Goal: Transaction & Acquisition: Purchase product/service

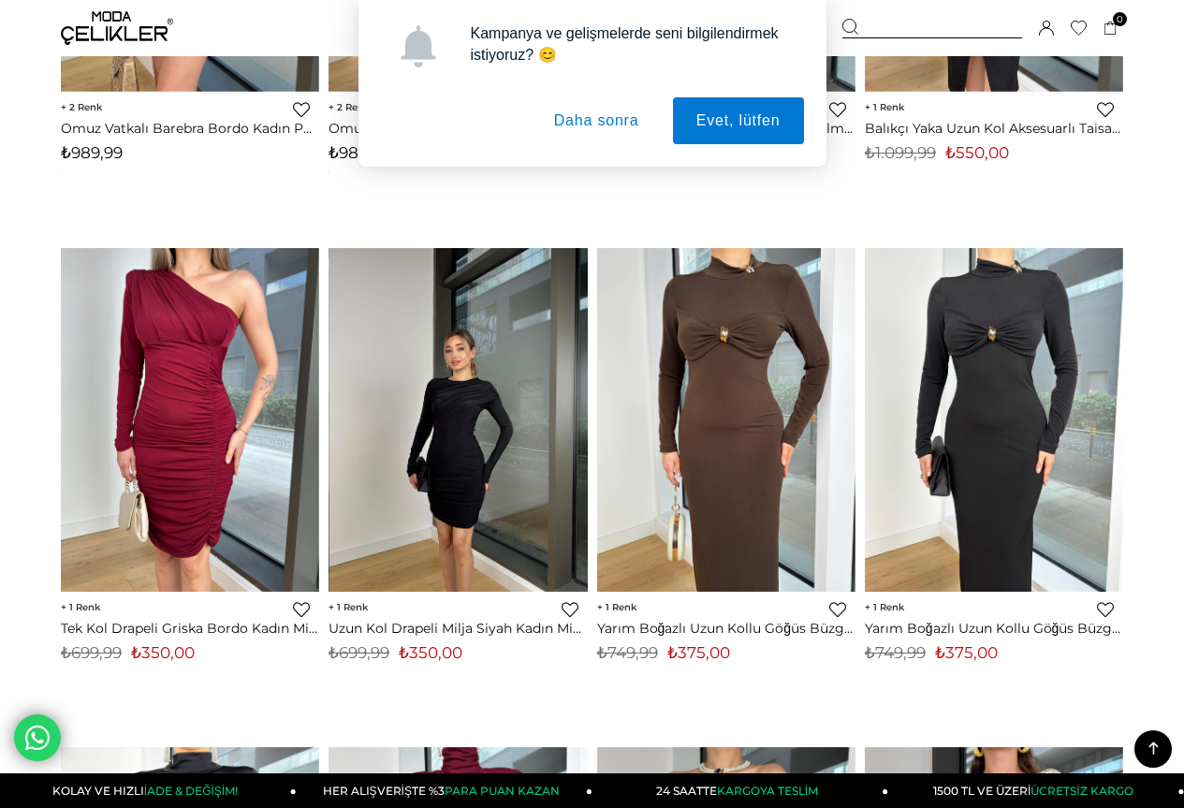
scroll to position [1030, 0]
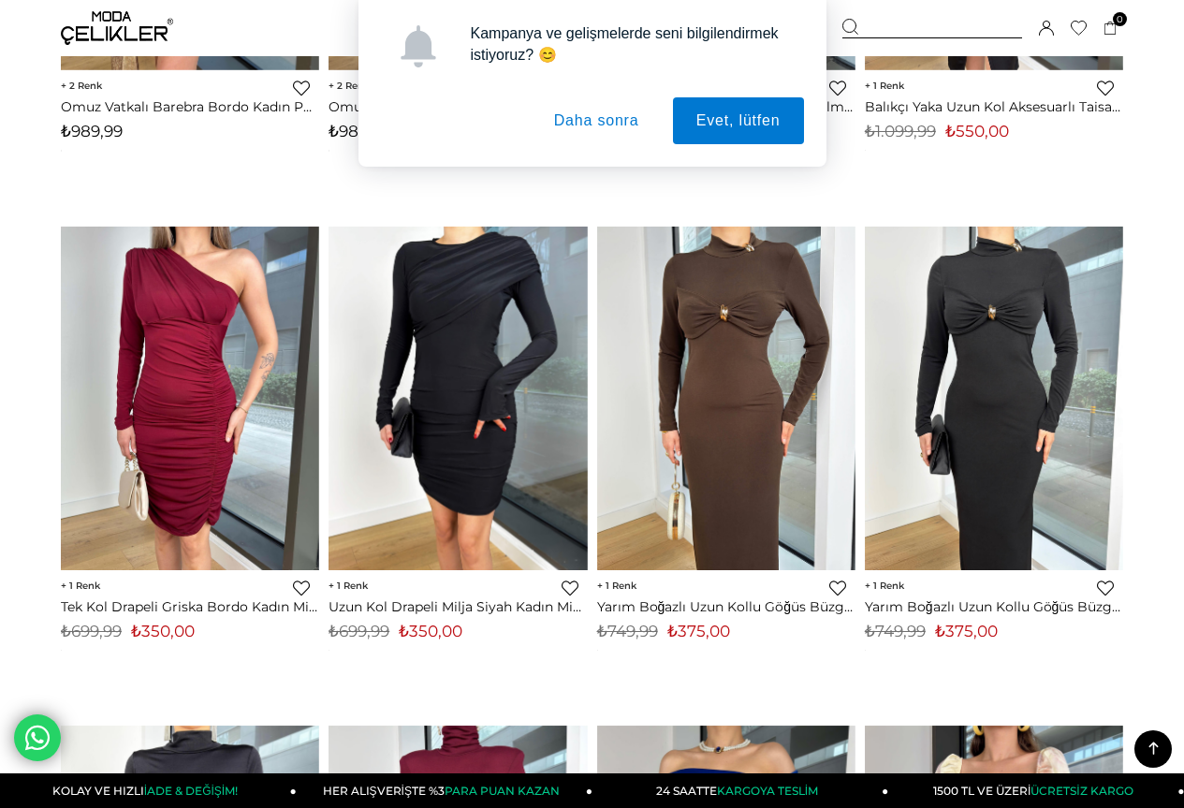
click at [605, 124] on button "Daha sonra" at bounding box center [597, 120] width 132 height 47
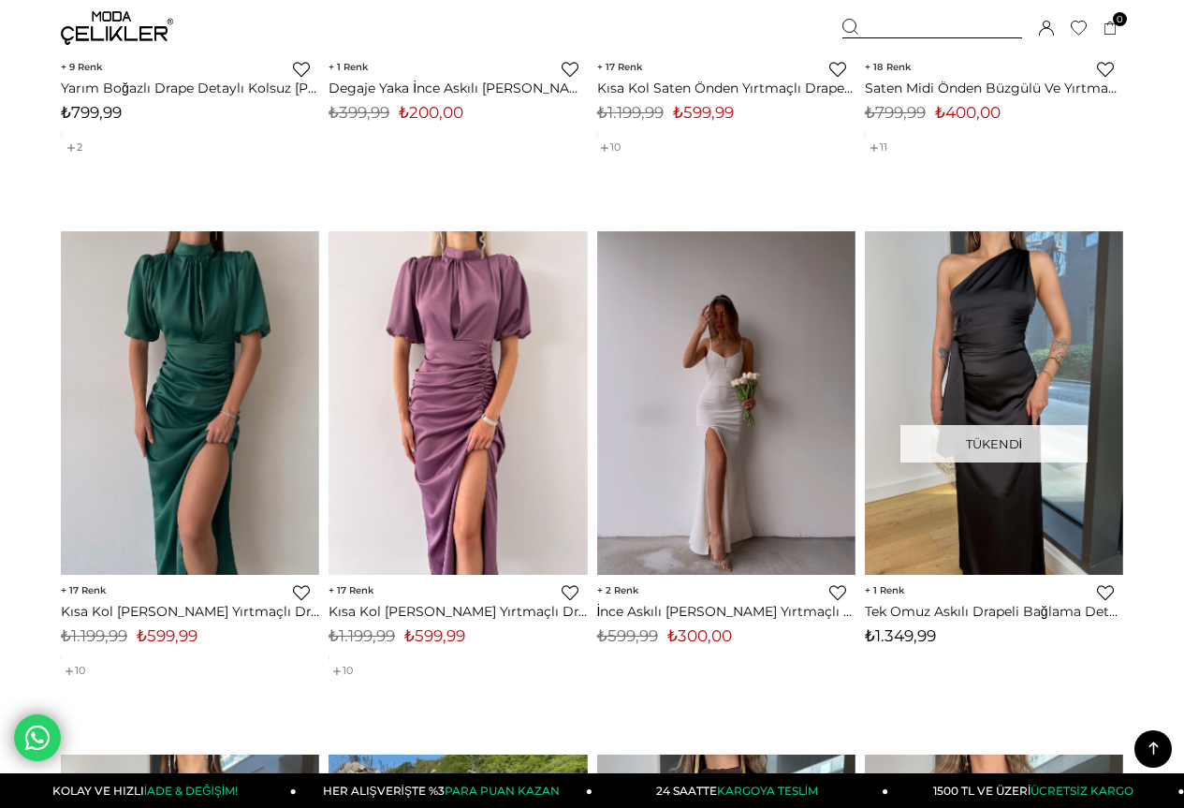
scroll to position [2527, 0]
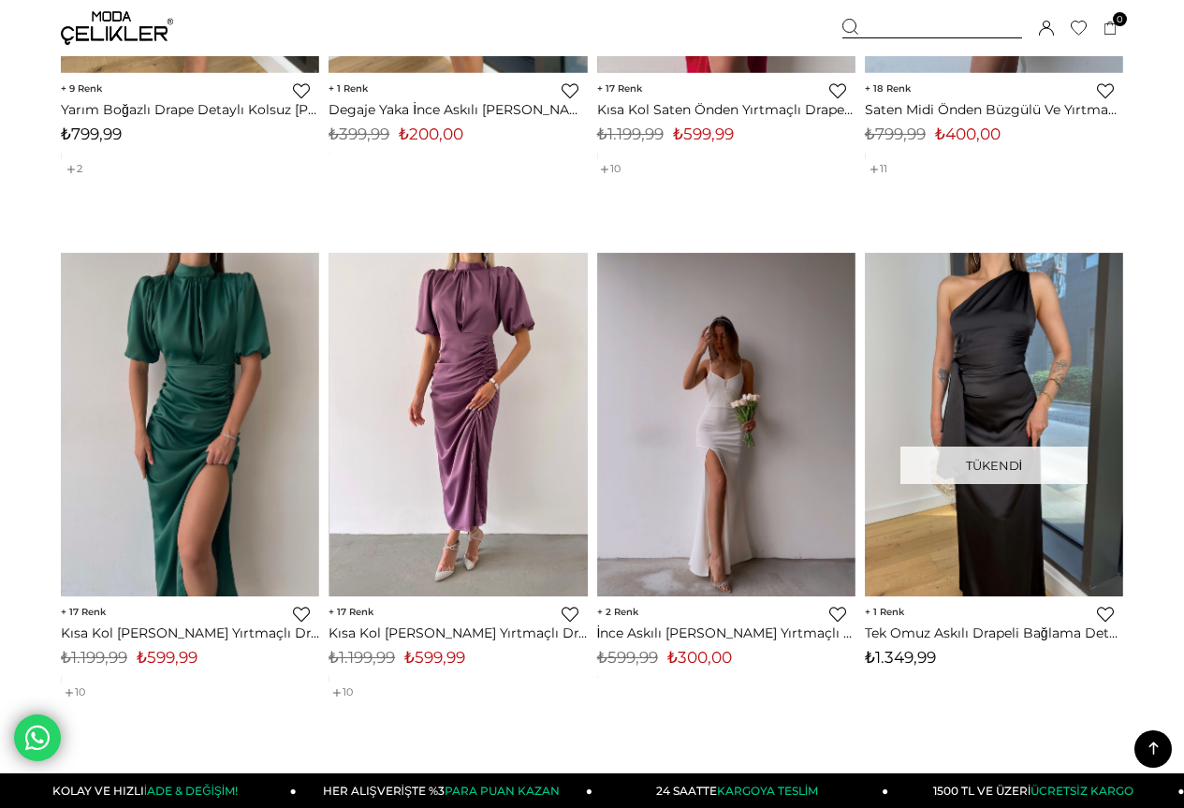
click at [441, 378] on img at bounding box center [458, 425] width 258 height 344
click at [446, 378] on img at bounding box center [458, 425] width 258 height 344
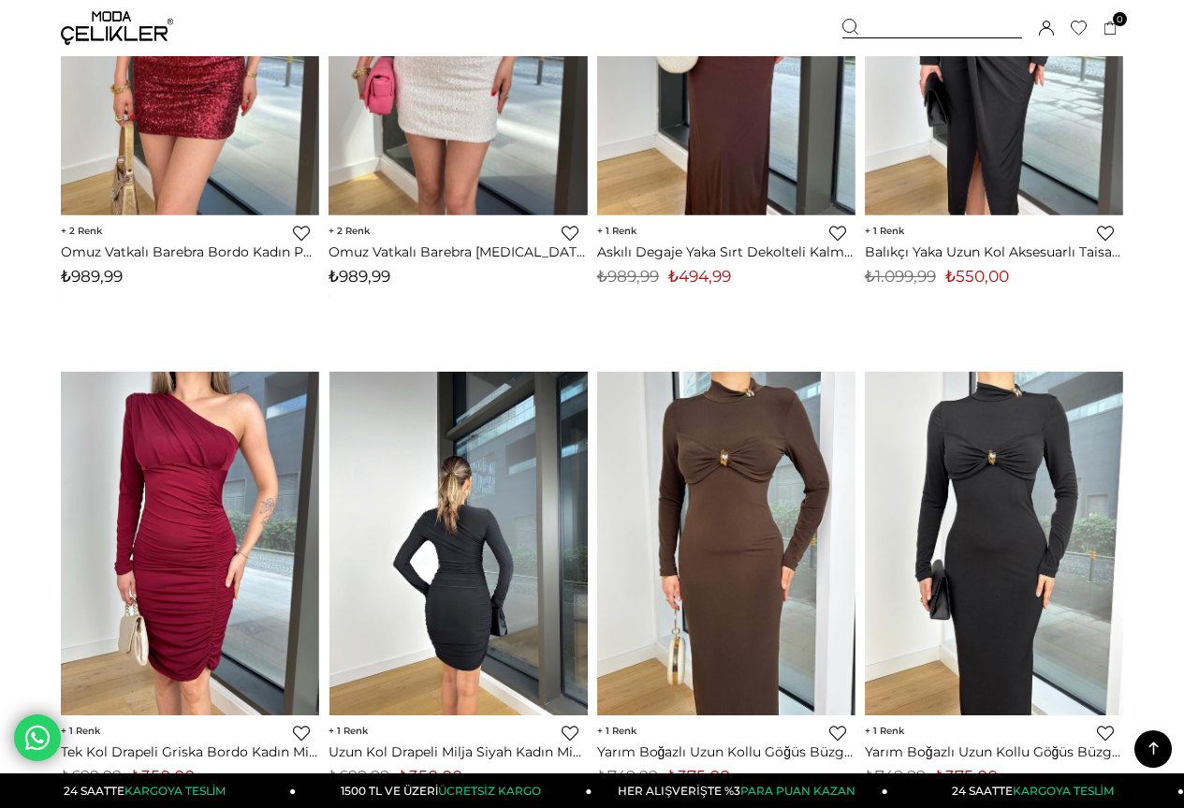
scroll to position [440, 0]
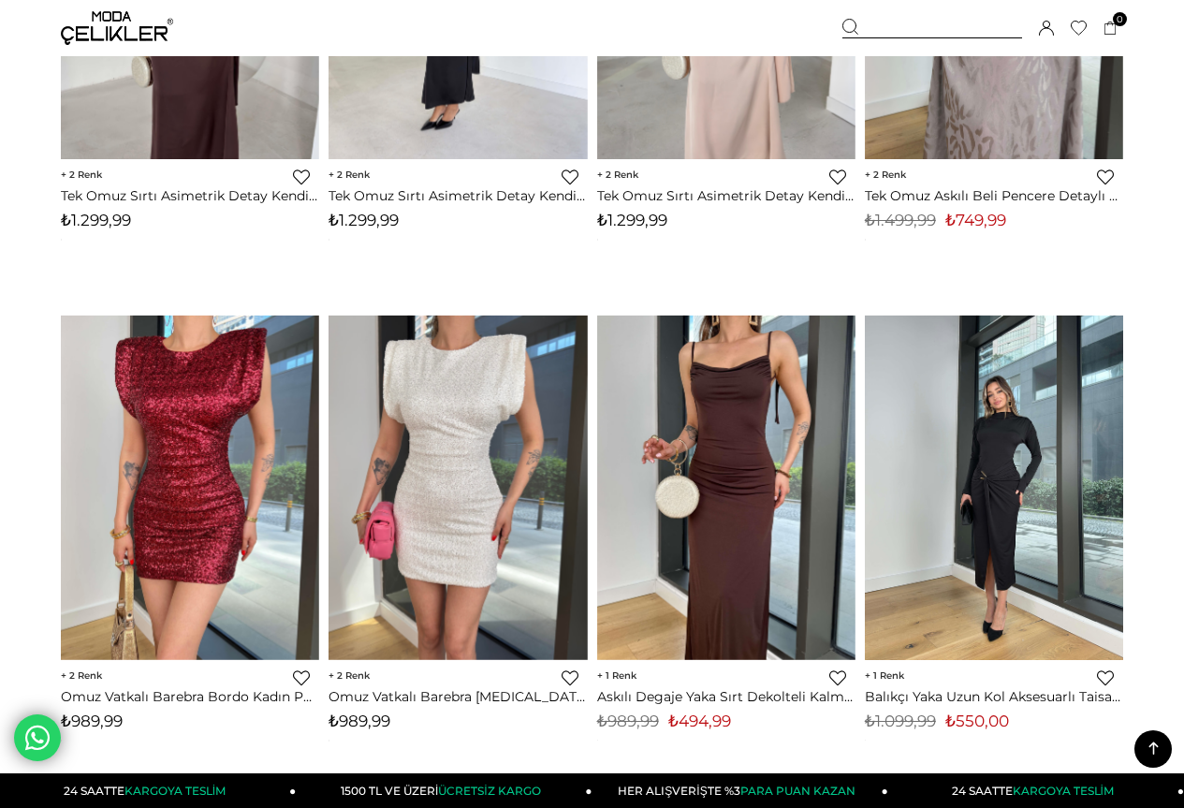
click at [993, 499] on img at bounding box center [994, 487] width 258 height 344
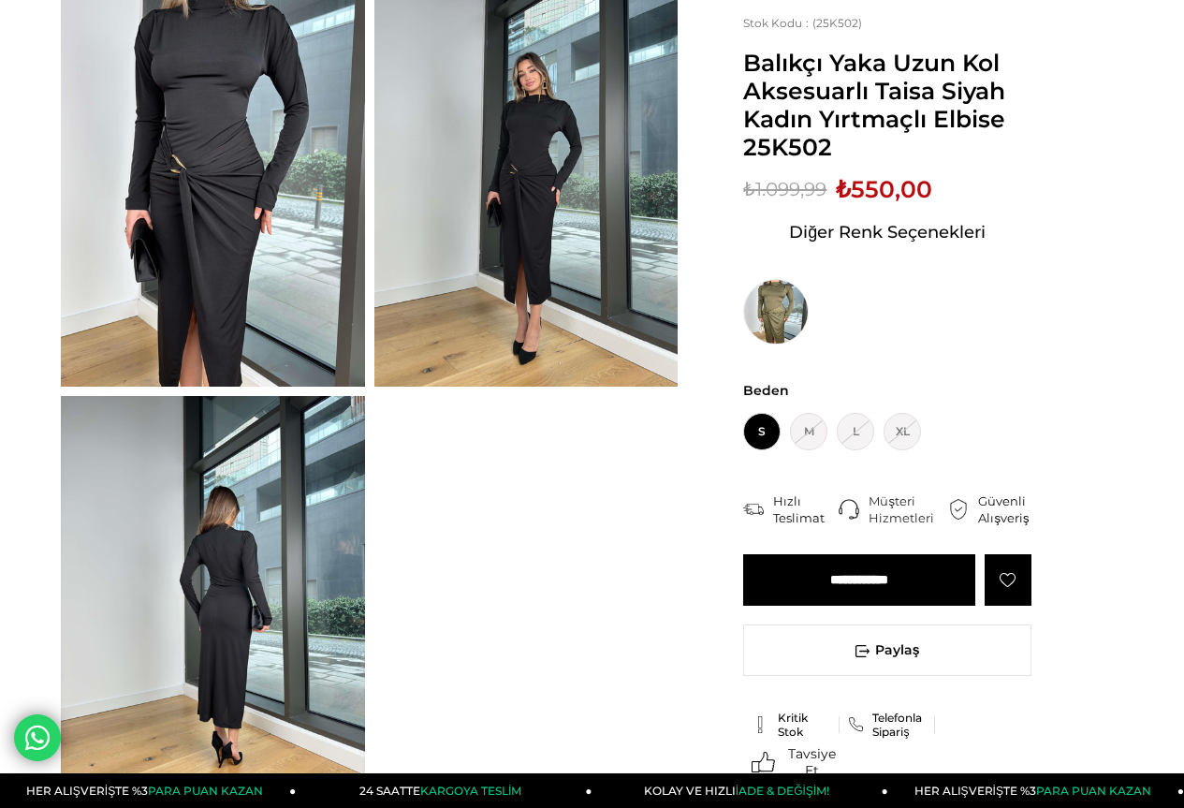
scroll to position [187, 0]
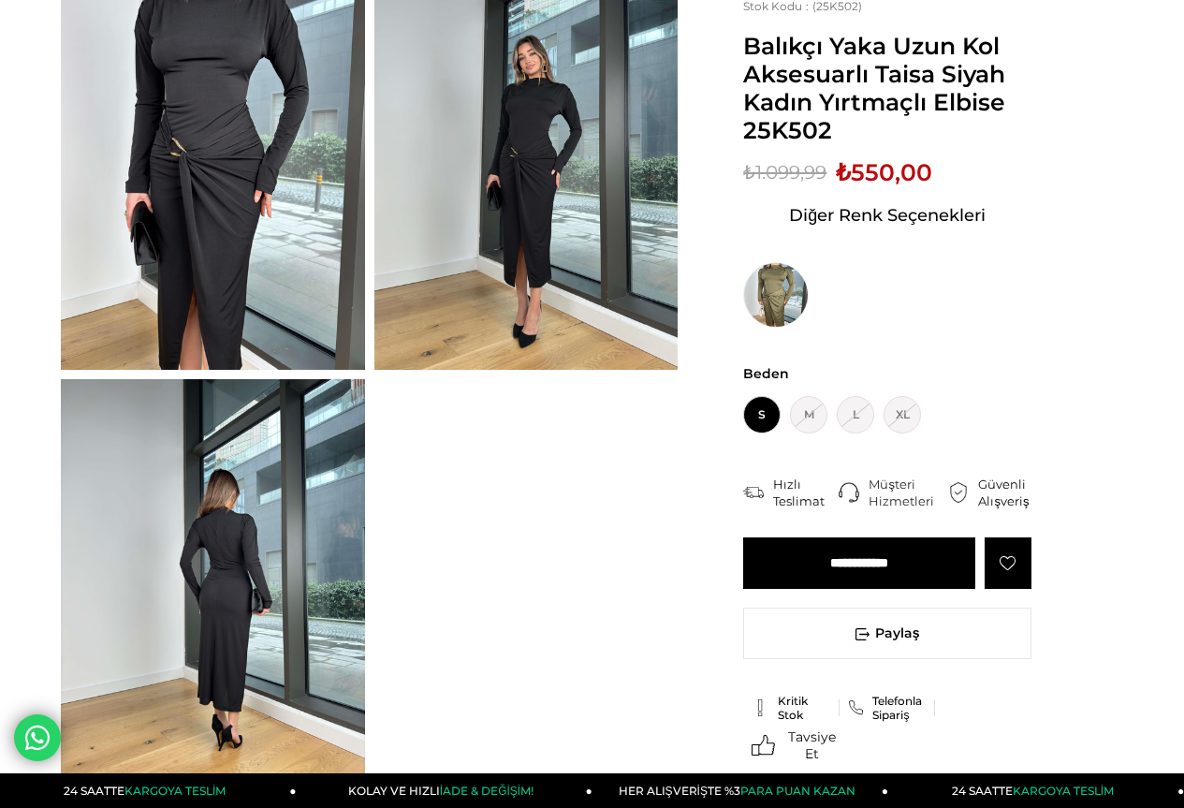
click at [234, 587] on img at bounding box center [213, 581] width 304 height 405
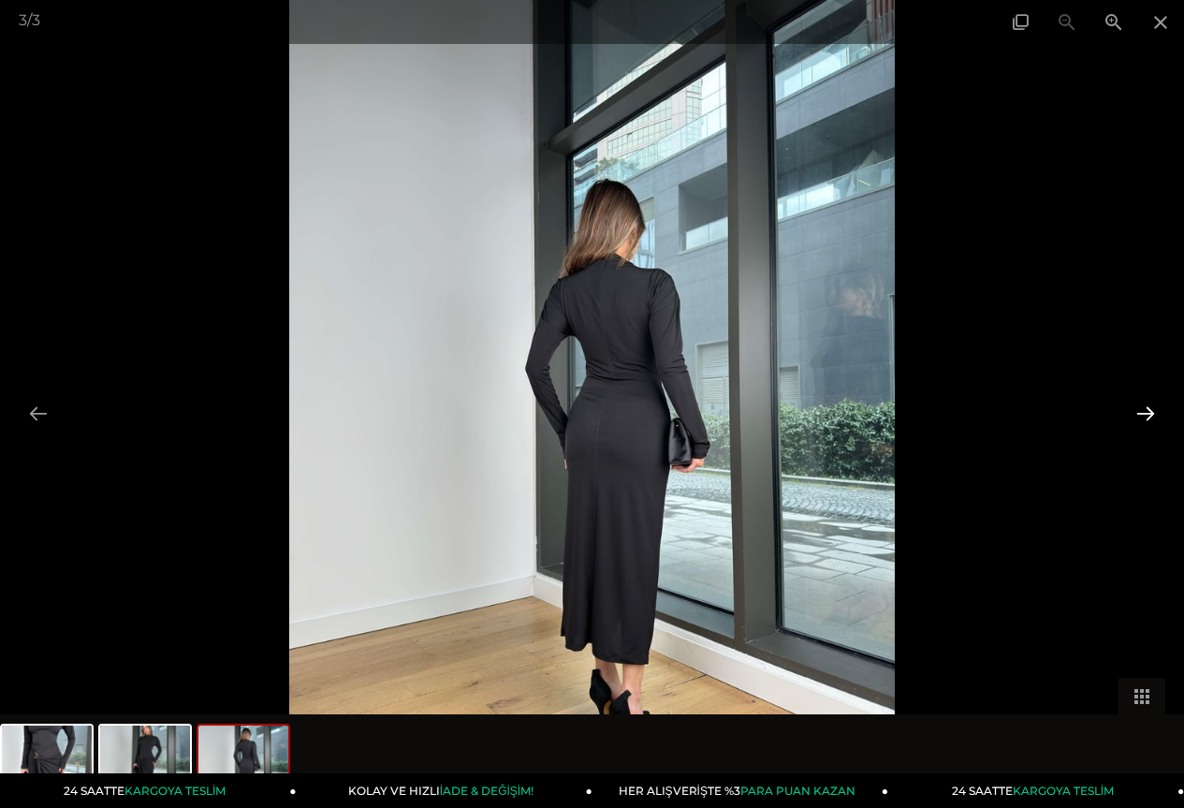
click at [1147, 409] on button at bounding box center [1145, 413] width 39 height 37
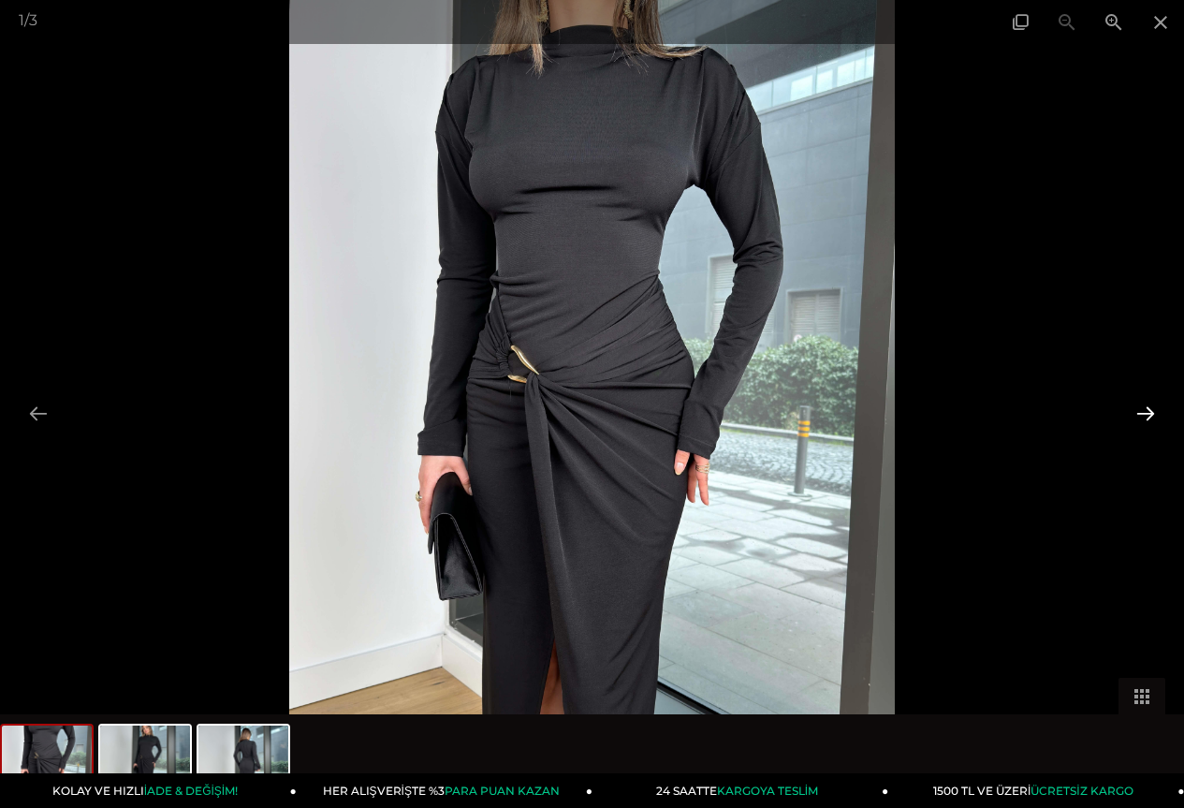
click at [1147, 409] on button at bounding box center [1145, 413] width 39 height 37
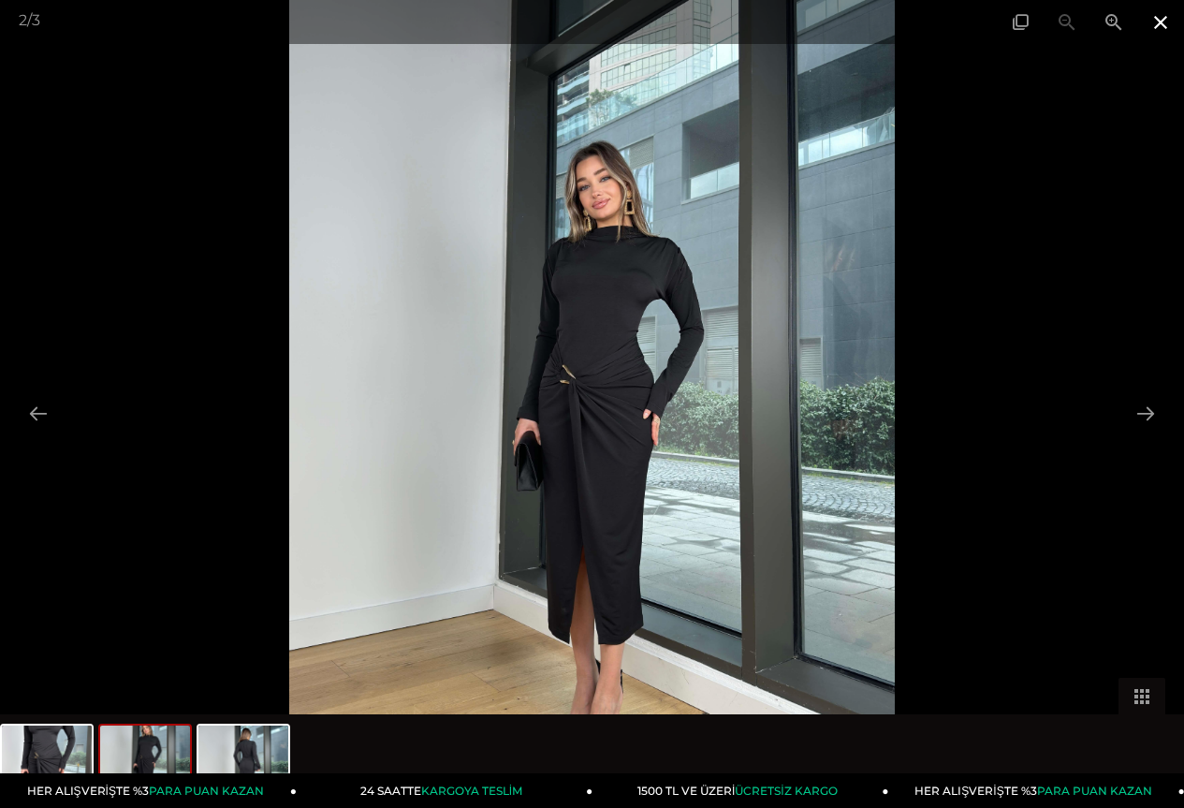
click at [1155, 22] on span at bounding box center [1160, 22] width 47 height 44
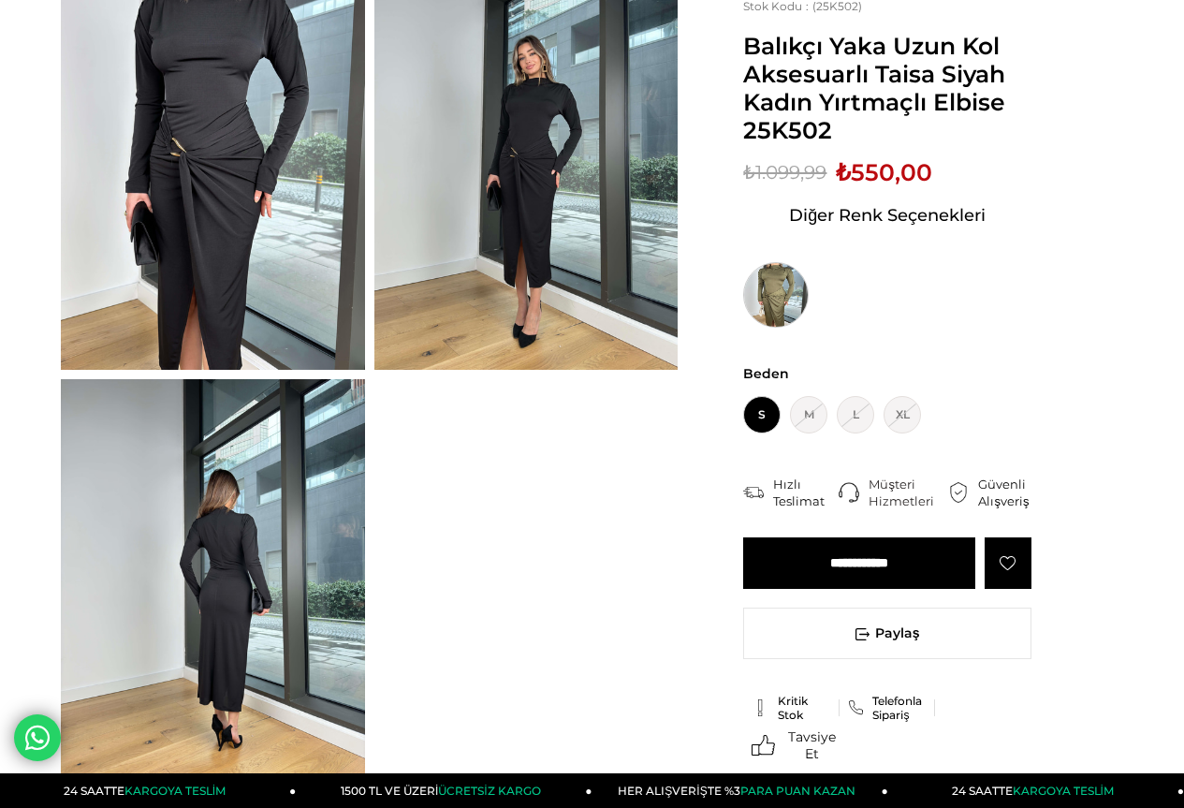
click at [771, 294] on img at bounding box center [776, 295] width 66 height 66
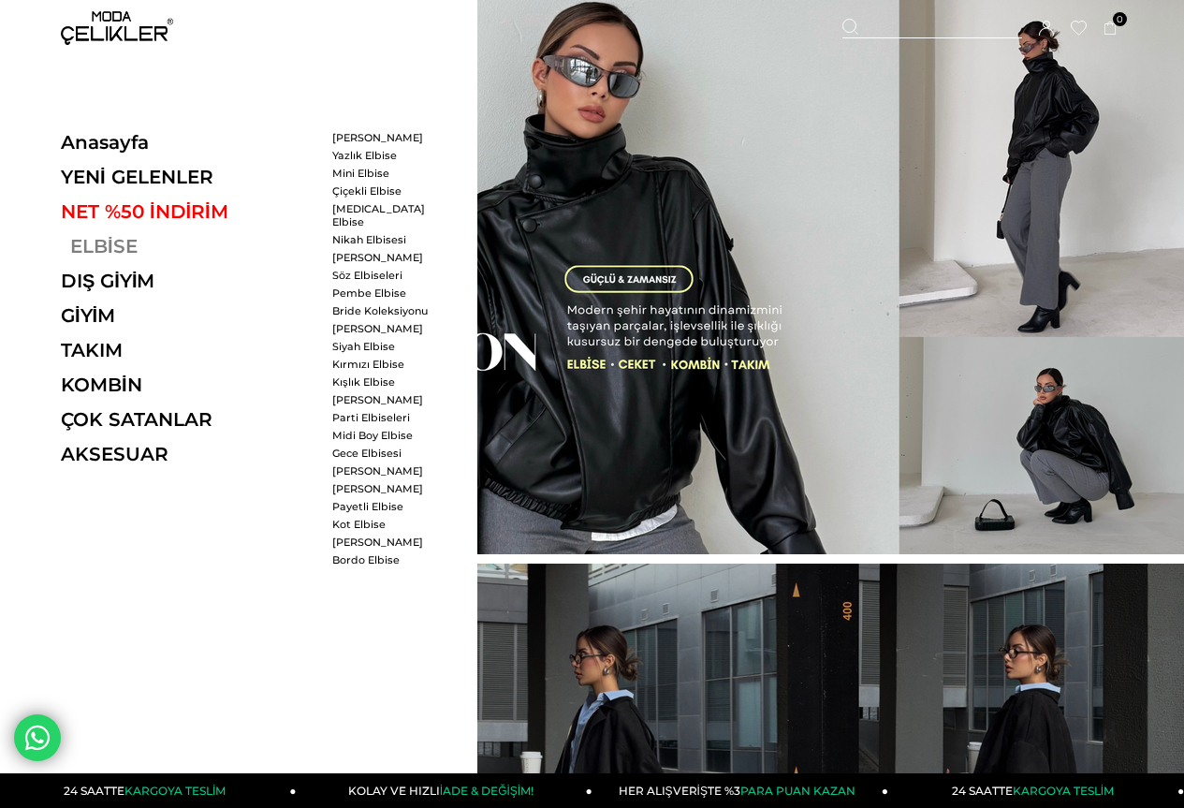
click at [120, 241] on link "ELBİSE" at bounding box center [189, 246] width 257 height 22
click at [98, 243] on link "ELBİSE" at bounding box center [189, 246] width 257 height 22
click at [117, 243] on link "ELBİSE" at bounding box center [189, 246] width 257 height 22
